Goal: Find specific page/section: Find specific page/section

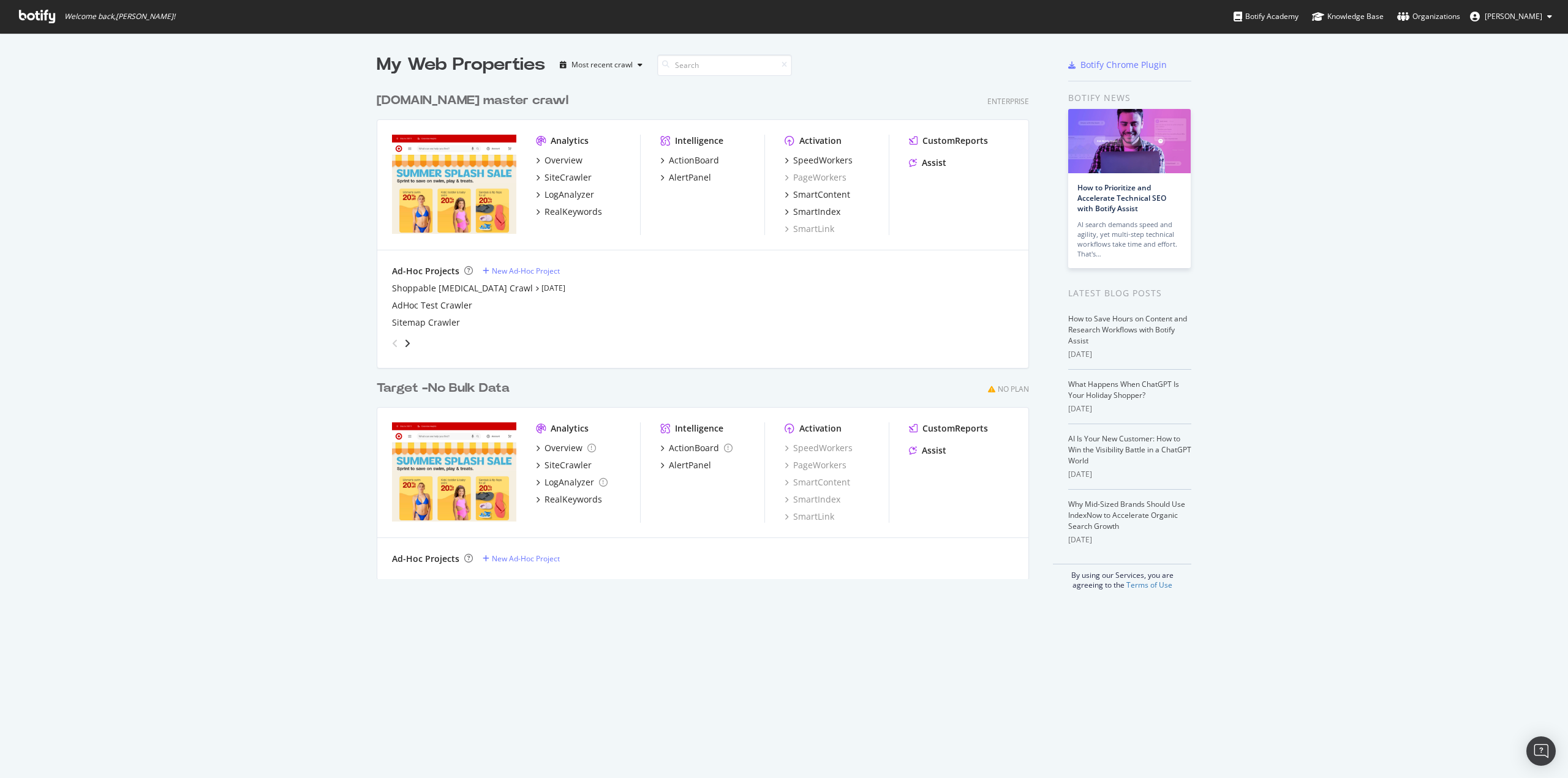
scroll to position [769, 1549]
click at [574, 198] on div "LogAnalyzer" at bounding box center [569, 194] width 50 height 12
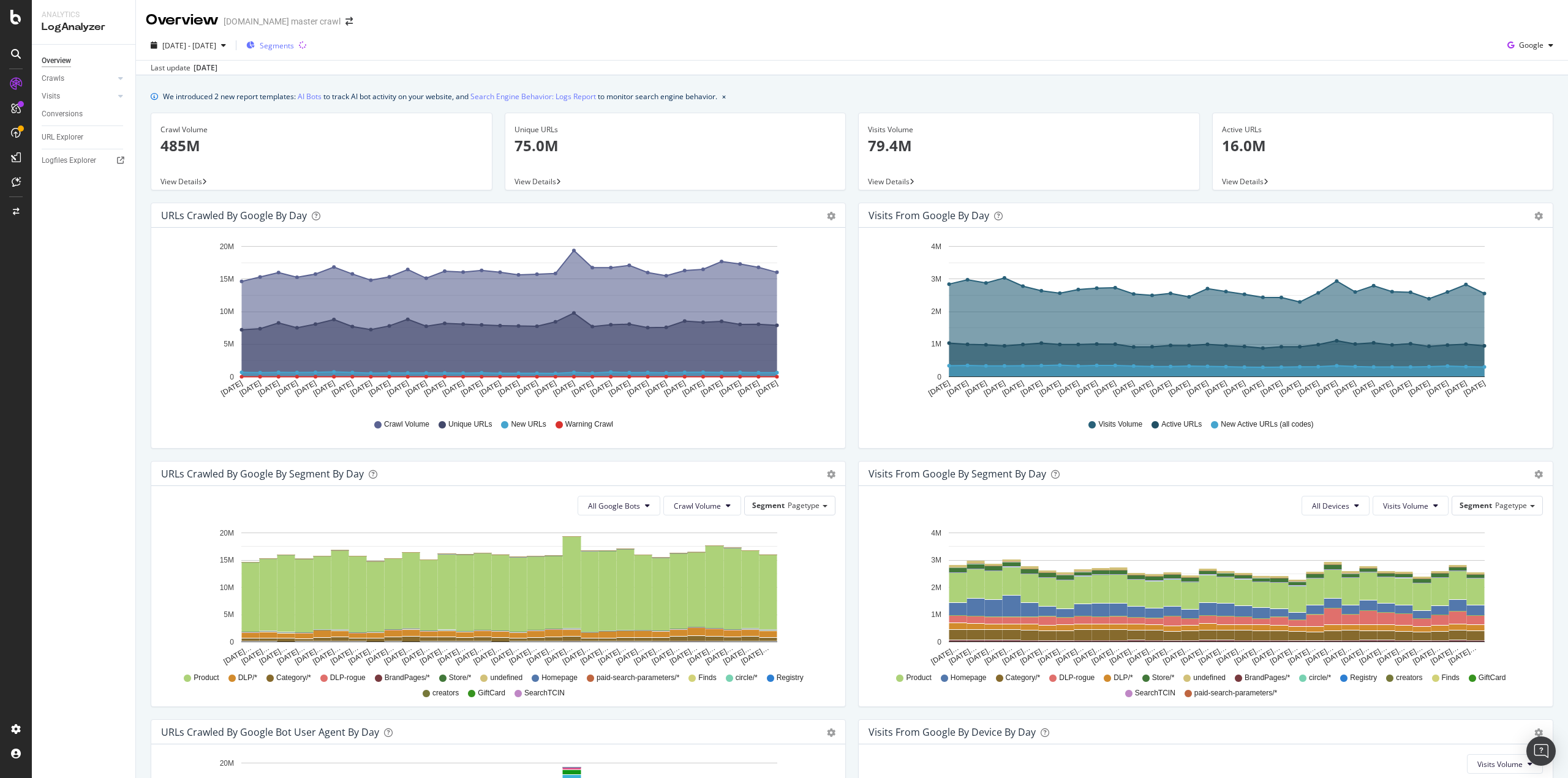
click at [294, 50] on span "Segments" at bounding box center [276, 46] width 34 height 11
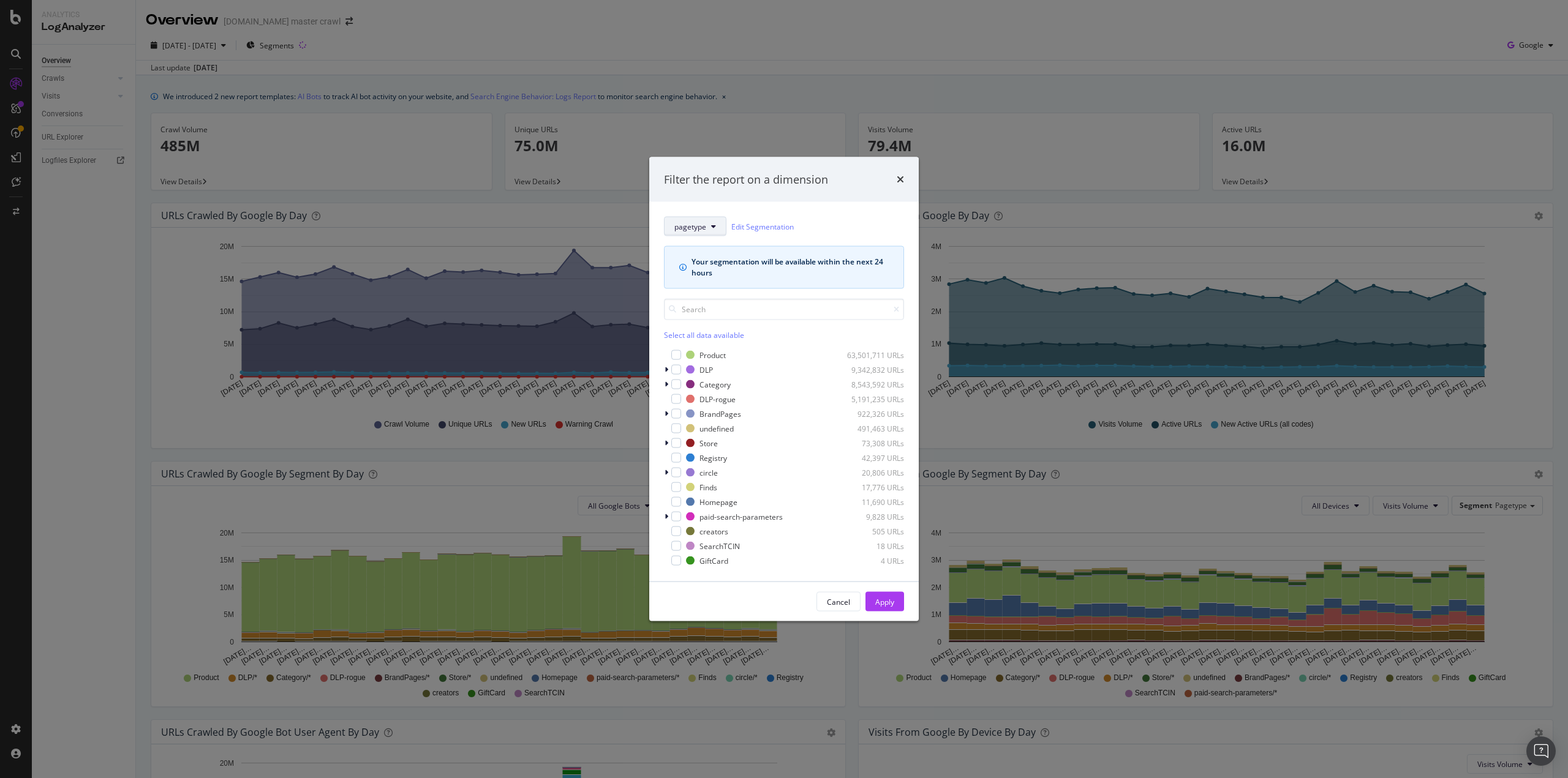
click at [710, 223] on button "pagetype" at bounding box center [694, 226] width 62 height 19
click at [897, 177] on icon "times" at bounding box center [900, 179] width 7 height 10
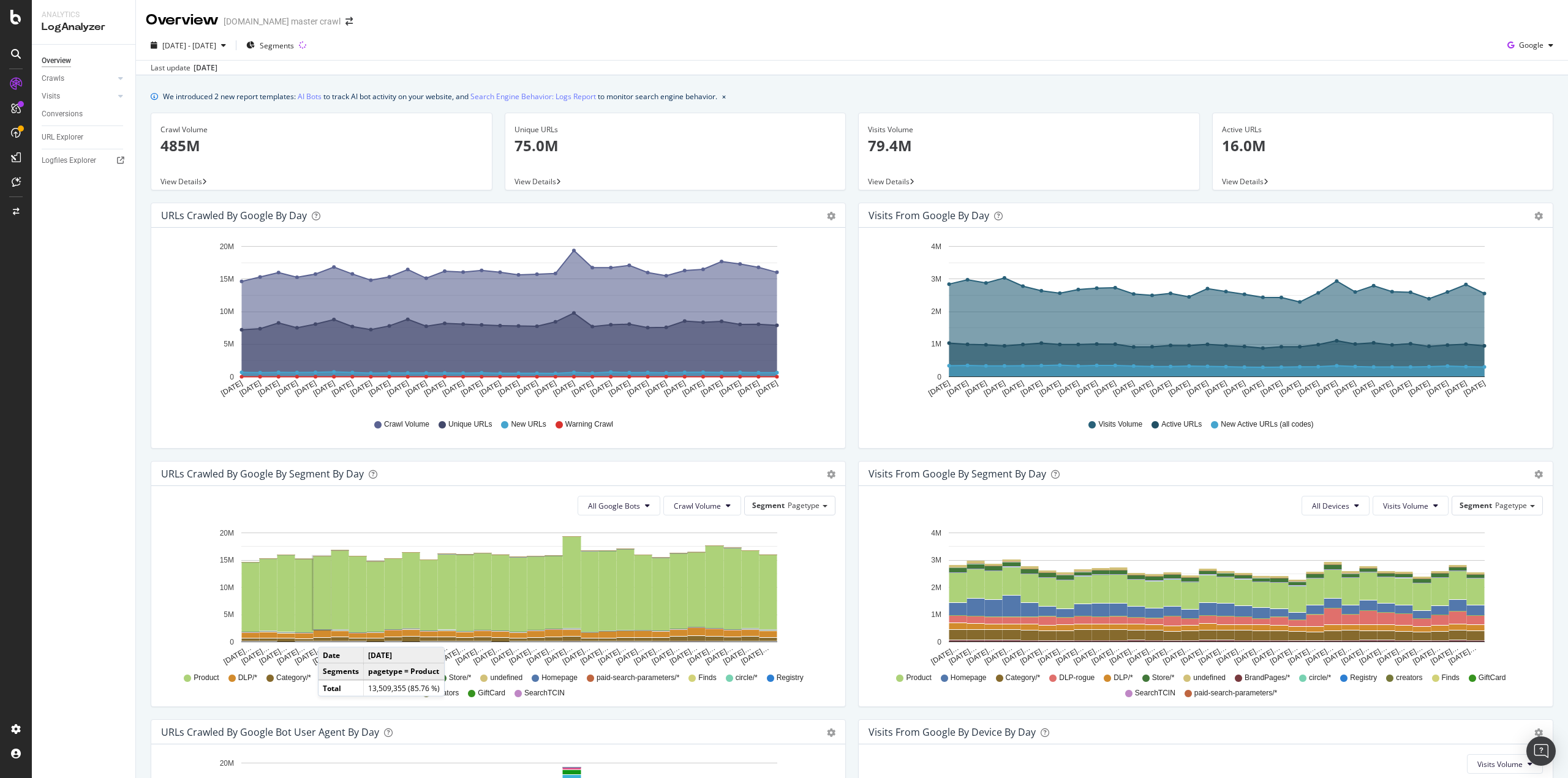
scroll to position [241, 0]
